Goal: Find specific fact: Find specific page/section

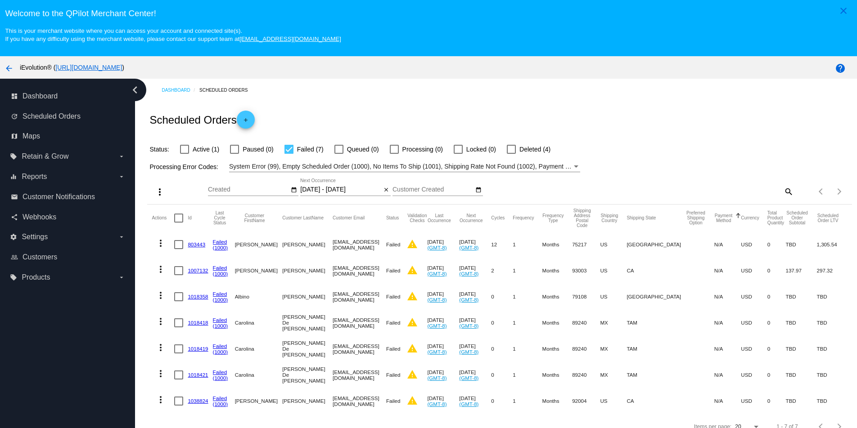
scroll to position [57, 0]
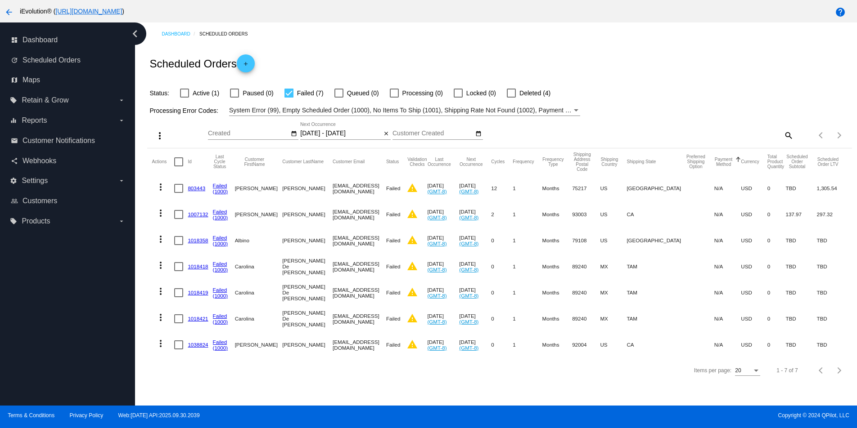
click at [318, 134] on input "[DATE] - [DATE]" at bounding box center [340, 133] width 81 height 7
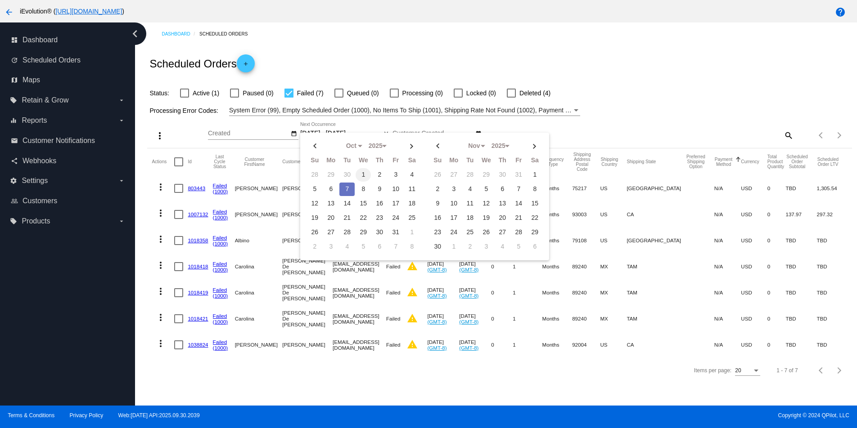
click at [362, 174] on td "1" at bounding box center [362, 174] width 15 height 13
click at [348, 189] on td "7" at bounding box center [346, 189] width 15 height 13
type input "[DATE] - [DATE]"
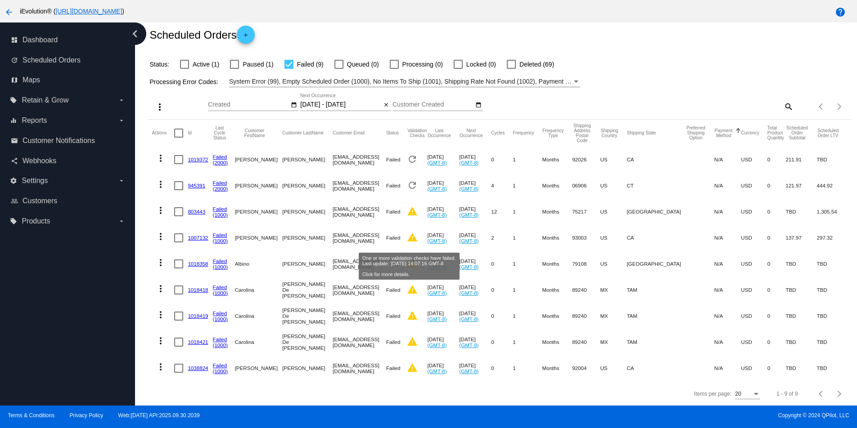
scroll to position [36, 0]
drag, startPoint x: 299, startPoint y: 206, endPoint x: 370, endPoint y: 210, distance: 71.2
click at [370, 210] on mat-cell "[EMAIL_ADDRESS][DOMAIN_NAME]" at bounding box center [359, 211] width 54 height 26
copy mat-cell "[EMAIL_ADDRESS][DOMAIN_NAME]"
drag, startPoint x: 299, startPoint y: 256, endPoint x: 362, endPoint y: 257, distance: 63.0
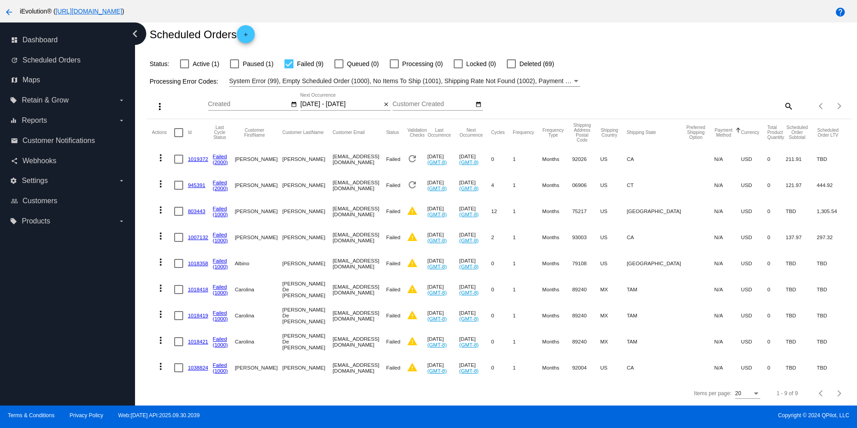
click at [362, 257] on mat-cell "[EMAIL_ADDRESS][DOMAIN_NAME]" at bounding box center [359, 264] width 54 height 26
copy mat-cell "[EMAIL_ADDRESS][DOMAIN_NAME]"
click at [265, 146] on mat-cell "[PERSON_NAME]" at bounding box center [259, 159] width 48 height 26
drag, startPoint x: 232, startPoint y: 195, endPoint x: 299, endPoint y: 312, distance: 135.2
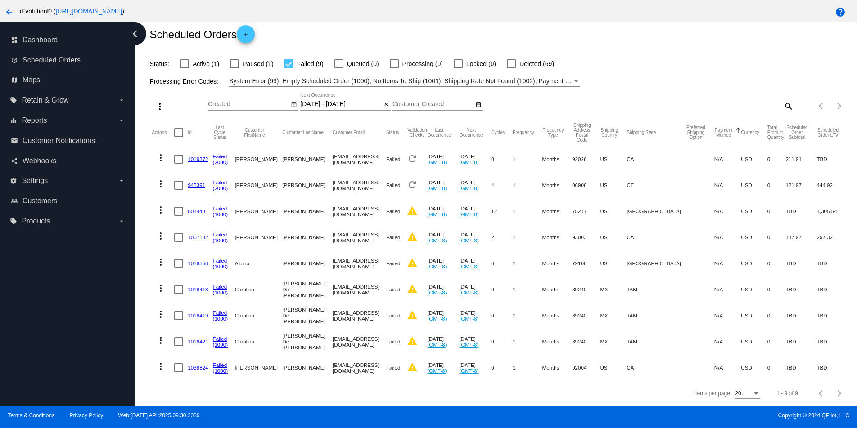
click at [299, 312] on mat-table "Actions Id Last Cycle Status Customer FirstName Customer LastName Customer Emai…" at bounding box center [499, 250] width 704 height 262
click at [418, 386] on div "Items per page: 20 1 - 9 of 9" at bounding box center [499, 393] width 704 height 25
drag, startPoint x: 299, startPoint y: 284, endPoint x: 378, endPoint y: 284, distance: 79.6
click at [378, 284] on mat-cell "[EMAIL_ADDRESS][DOMAIN_NAME]" at bounding box center [359, 290] width 54 height 26
drag, startPoint x: 379, startPoint y: 281, endPoint x: 299, endPoint y: 285, distance: 80.2
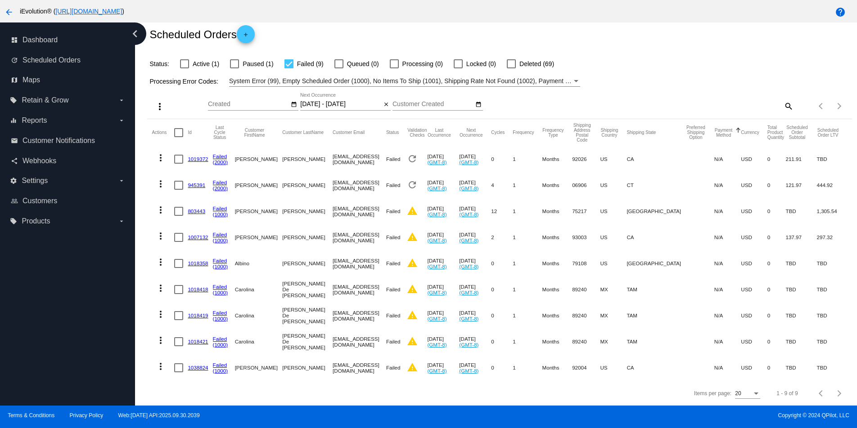
click at [332, 285] on mat-cell "[EMAIL_ADDRESS][DOMAIN_NAME]" at bounding box center [359, 290] width 54 height 26
copy mat-cell "[EMAIL_ADDRESS][DOMAIN_NAME]"
click at [296, 361] on mat-cell "[PERSON_NAME]" at bounding box center [307, 368] width 50 height 26
drag, startPoint x: 296, startPoint y: 362, endPoint x: 363, endPoint y: 366, distance: 66.3
click at [363, 366] on mat-row "more_vert 1038824 Failed (1000) [GEOGRAPHIC_DATA][PERSON_NAME][GEOGRAPHIC_DATA]…" at bounding box center [499, 368] width 695 height 26
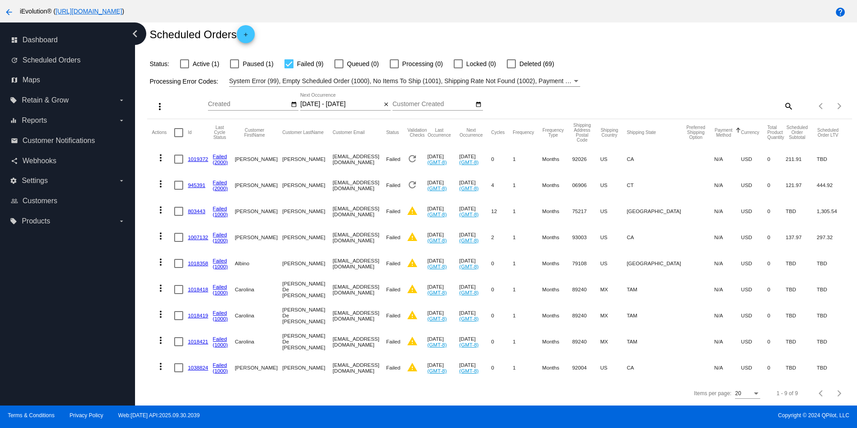
copy mat-row "[EMAIL_ADDRESS][DOMAIN_NAME]"
